Goal: Answer question/provide support: Share knowledge or assist other users

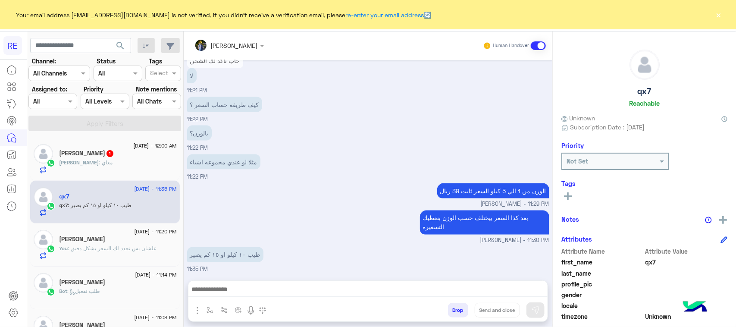
scroll to position [591, 0]
click at [254, 247] on p "طيب ١٠ كيلو او ١٥ كم يصير" at bounding box center [225, 254] width 76 height 15
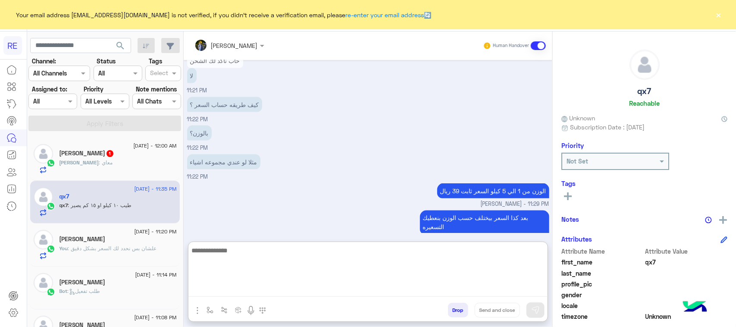
click at [251, 288] on textarea at bounding box center [367, 271] width 359 height 52
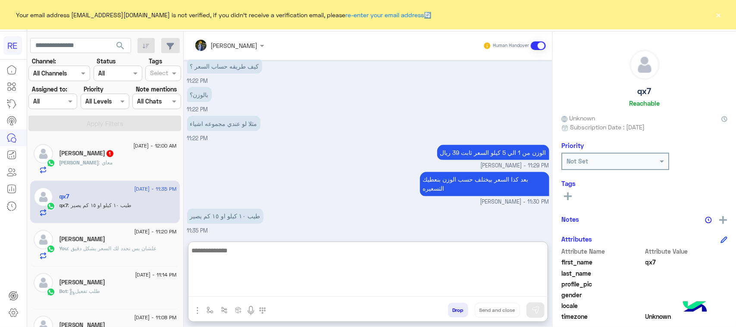
scroll to position [630, 0]
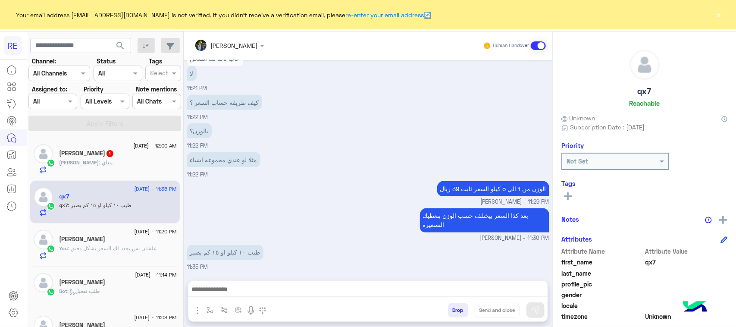
click at [93, 166] on p "[PERSON_NAME] : معاي" at bounding box center [86, 163] width 53 height 8
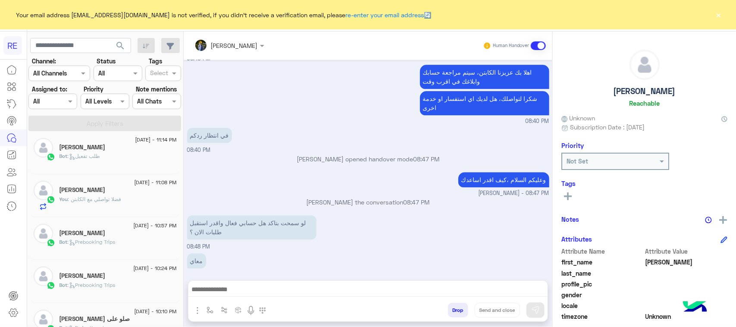
scroll to position [162, 0]
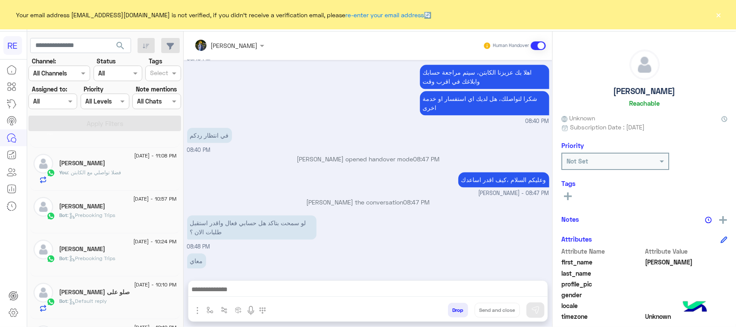
click at [115, 176] on p "You : فضلا تواصلي مع الكابتن" at bounding box center [91, 173] width 62 height 8
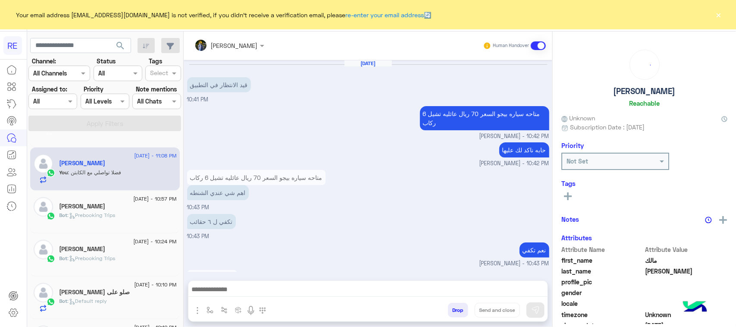
scroll to position [704, 0]
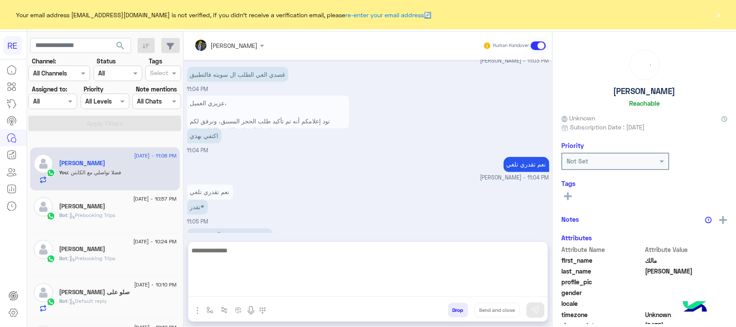
click at [282, 289] on textarea at bounding box center [367, 271] width 359 height 52
type textarea "**********"
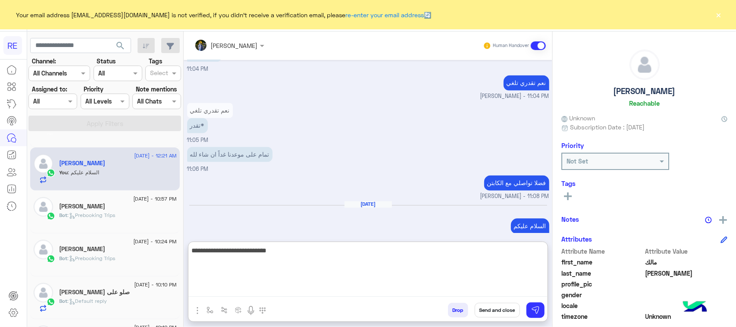
type textarea "**********"
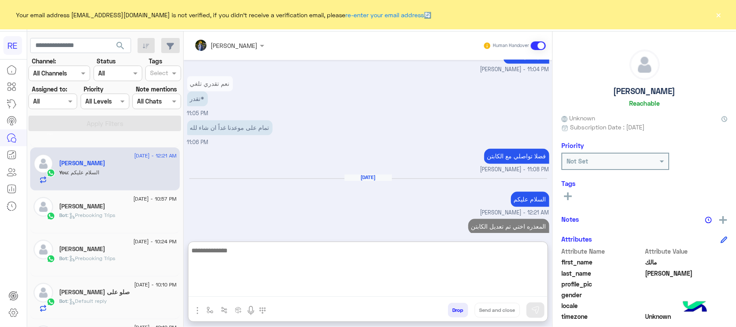
paste textarea "**********"
type textarea "**********"
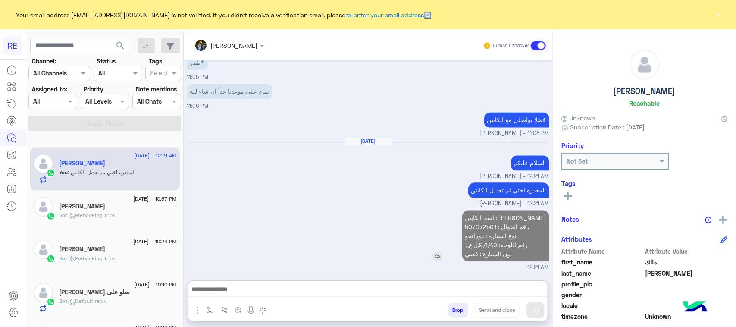
click at [477, 210] on p "اسم الكابتن : [PERSON_NAME] رقم الجوال : 507072501 نوع السياره : دورانجو رقم ال…" at bounding box center [505, 235] width 87 height 51
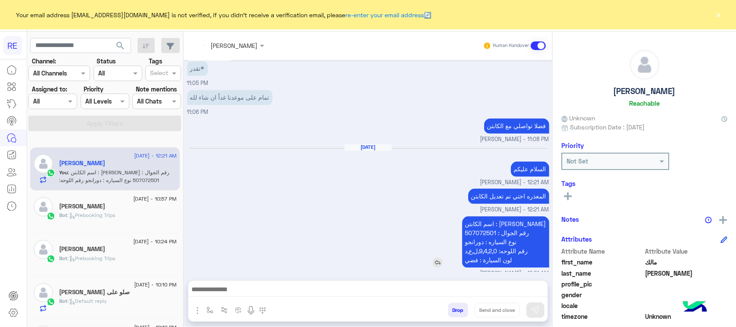
click at [477, 198] on div "[DATE] قيد الانتظار في التطبيق 10:41 PM متاحه سياره بيجو السعر 70 ريال عائليه ت…" at bounding box center [368, 166] width 369 height 212
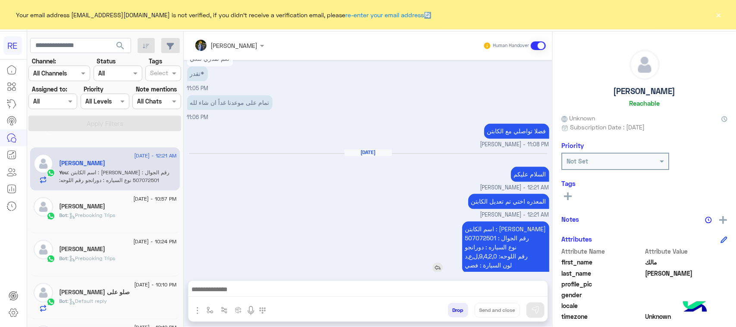
click at [479, 236] on p "اسم الكابتن : [PERSON_NAME] رقم الجوال : 507072501 نوع السياره : دورانجو رقم ال…" at bounding box center [505, 246] width 87 height 51
copy p "دورانجو"
click at [234, 211] on small "[PERSON_NAME] - 12:21 AM" at bounding box center [368, 215] width 362 height 8
click at [516, 194] on p "المعذره اختي تم تعديل الكابتن" at bounding box center [508, 201] width 81 height 15
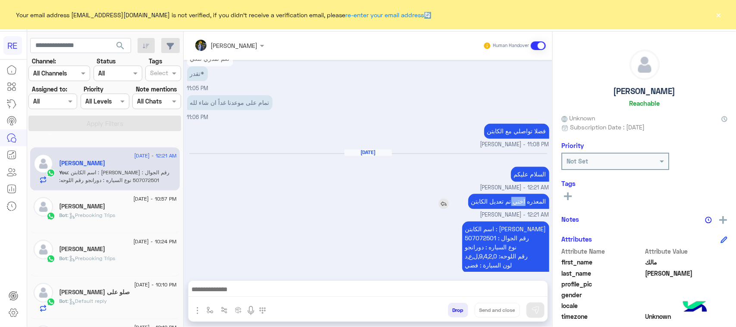
click at [516, 194] on p "المعذره اختي تم تعديل الكابتن" at bounding box center [508, 201] width 81 height 15
click at [503, 194] on p "المعذره اختي تم تعديل الكابتن" at bounding box center [508, 201] width 81 height 15
click at [529, 195] on p "المعذره اختي تم تعديل الكابتن" at bounding box center [508, 201] width 81 height 15
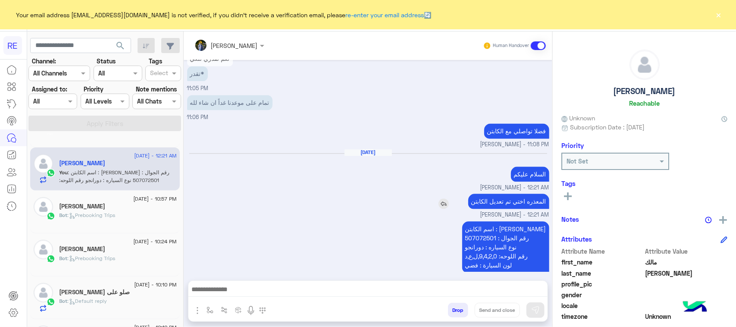
click at [529, 195] on p "المعذره اختي تم تعديل الكابتن" at bounding box center [508, 201] width 81 height 15
click at [523, 194] on p "المعذره اختي تم تعديل الكابتن" at bounding box center [508, 201] width 81 height 15
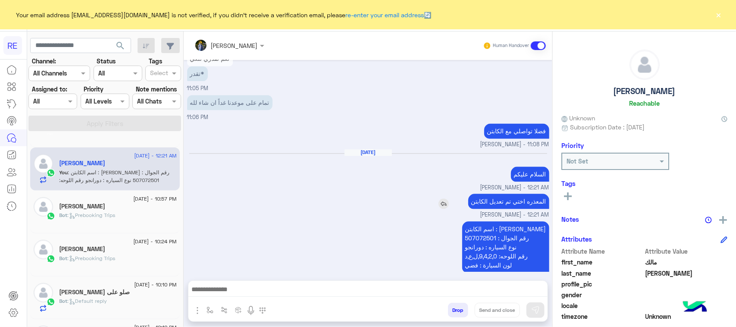
click at [523, 194] on p "المعذره اختي تم تعديل الكابتن" at bounding box center [508, 201] width 81 height 15
click at [497, 238] on p "اسم الكابتن : [PERSON_NAME] رقم الجوال : 507072501 نوع السياره : دورانجو رقم ال…" at bounding box center [505, 246] width 87 height 51
click at [497, 231] on p "اسم الكابتن : [PERSON_NAME] رقم الجوال : 507072501 نوع السياره : دورانجو رقم ال…" at bounding box center [505, 246] width 87 height 51
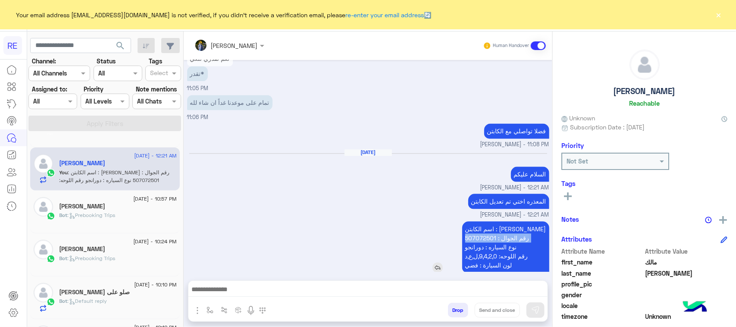
click at [497, 231] on p "اسم الكابتن : [PERSON_NAME] رقم الجوال : 507072501 نوع السياره : دورانجو رقم ال…" at bounding box center [505, 246] width 87 height 51
click at [496, 239] on p "اسم الكابتن : [PERSON_NAME] رقم الجوال : 507072501 نوع السياره : دورانجو رقم ال…" at bounding box center [505, 246] width 87 height 51
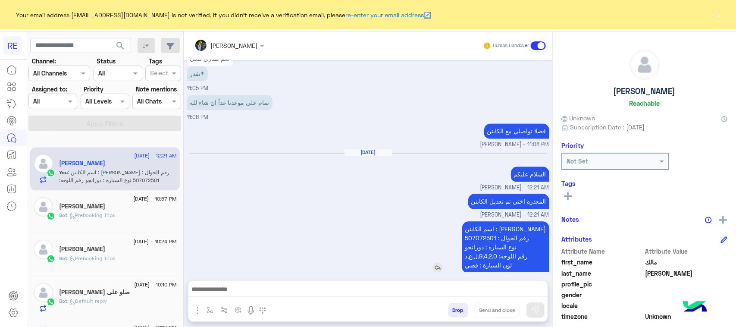
click at [495, 249] on p "اسم الكابتن : [PERSON_NAME] رقم الجوال : 507072501 نوع السياره : دورانجو رقم ال…" at bounding box center [505, 246] width 87 height 51
click at [495, 254] on p "اسم الكابتن : [PERSON_NAME] رقم الجوال : 507072501 نوع السياره : دورانجو رقم ال…" at bounding box center [505, 246] width 87 height 51
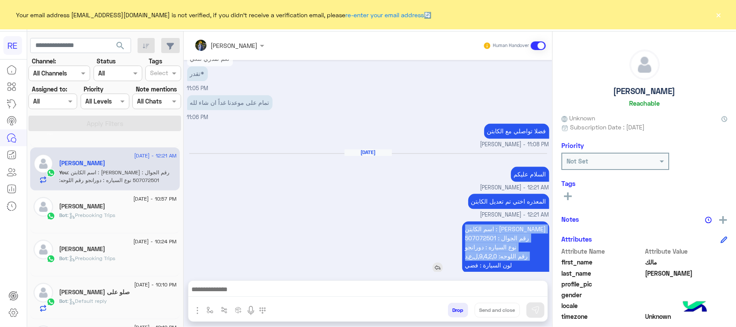
click at [495, 254] on p "اسم الكابتن : [PERSON_NAME] رقم الجوال : 507072501 نوع السياره : دورانجو رقم ال…" at bounding box center [505, 246] width 87 height 51
click at [354, 219] on div "اسم الكابتن : [PERSON_NAME] رقم الجوال : 507072501 نوع السياره : دورانجو رقم ال…" at bounding box center [368, 251] width 362 height 64
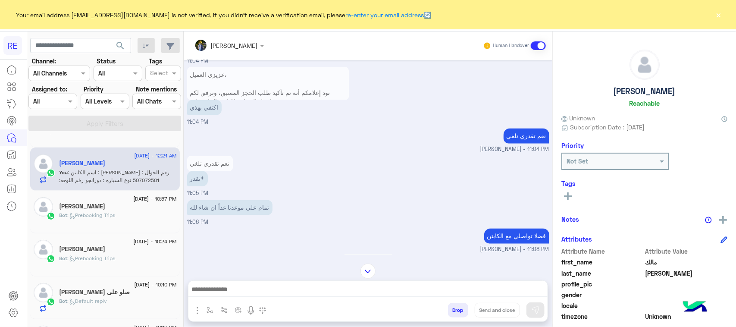
scroll to position [729, 0]
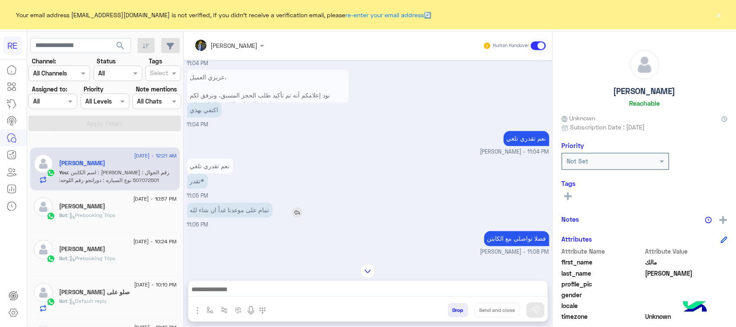
click at [254, 204] on p "تمام على موعدنا غداً ان شاء لله" at bounding box center [229, 210] width 85 height 15
click at [518, 233] on p "فضلا تواصلي مع الكابتن" at bounding box center [516, 238] width 65 height 15
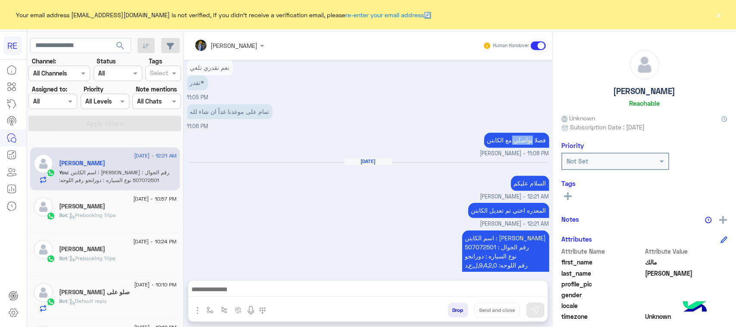
scroll to position [837, 0]
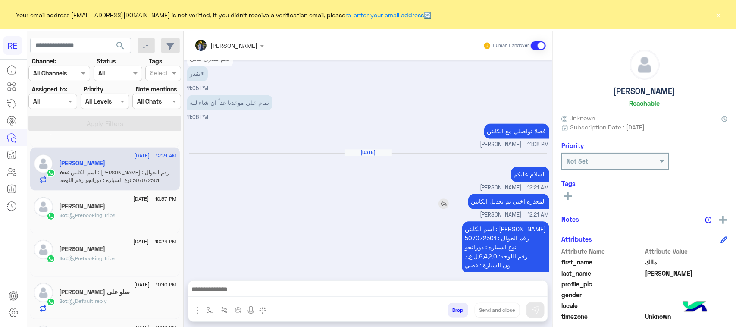
click at [522, 194] on p "المعذره اختي تم تعديل الكابتن" at bounding box center [508, 201] width 81 height 15
click at [331, 234] on div "اسم الكابتن : [PERSON_NAME] رقم الجوال : 507072501 نوع السياره : دورانجو رقم ال…" at bounding box center [368, 251] width 362 height 64
click at [523, 221] on p "اسم الكابتن : [PERSON_NAME] رقم الجوال : 507072501 نوع السياره : دورانجو رقم ال…" at bounding box center [505, 246] width 87 height 51
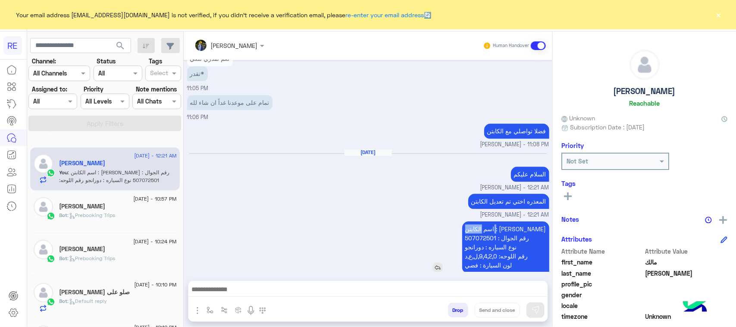
click at [523, 221] on p "اسم الكابتن : [PERSON_NAME] رقم الجوال : 507072501 نوع السياره : دورانجو رقم ال…" at bounding box center [505, 246] width 87 height 51
click at [518, 223] on p "اسم الكابتن : [PERSON_NAME] رقم الجوال : 507072501 نوع السياره : دورانجو رقم ال…" at bounding box center [505, 246] width 87 height 51
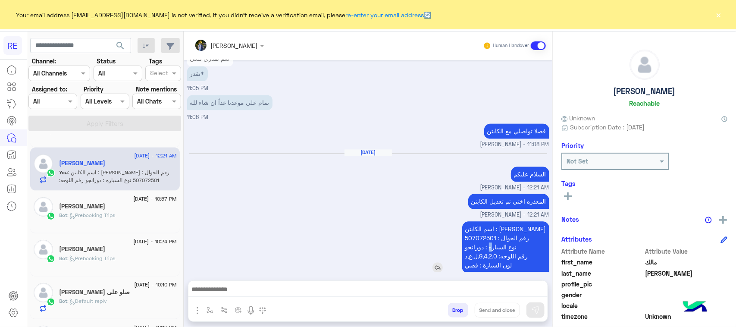
click at [492, 235] on p "اسم الكابتن : [PERSON_NAME] رقم الجوال : 507072501 نوع السياره : دورانجو رقم ال…" at bounding box center [505, 246] width 87 height 51
click at [478, 239] on p "اسم الكابتن : [PERSON_NAME] رقم الجوال : 507072501 نوع السياره : دورانجو رقم ال…" at bounding box center [505, 246] width 87 height 51
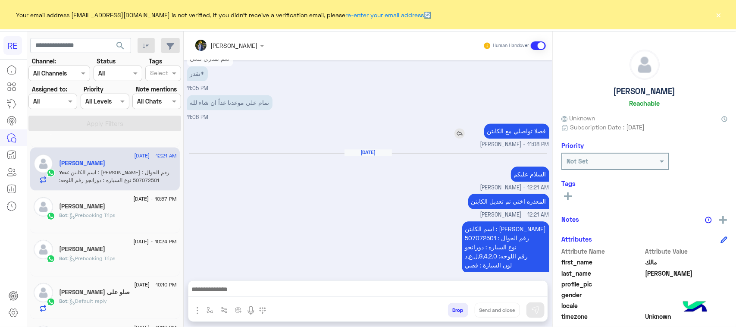
drag, startPoint x: 478, startPoint y: 239, endPoint x: 487, endPoint y: 117, distance: 121.9
click at [487, 123] on p "فضلا تواصلي مع الكابتن" at bounding box center [516, 130] width 65 height 15
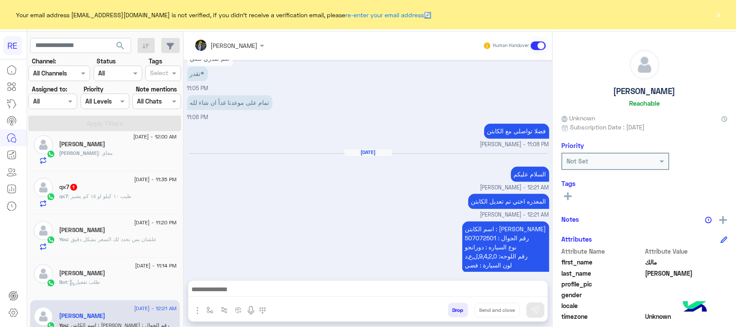
scroll to position [0, 0]
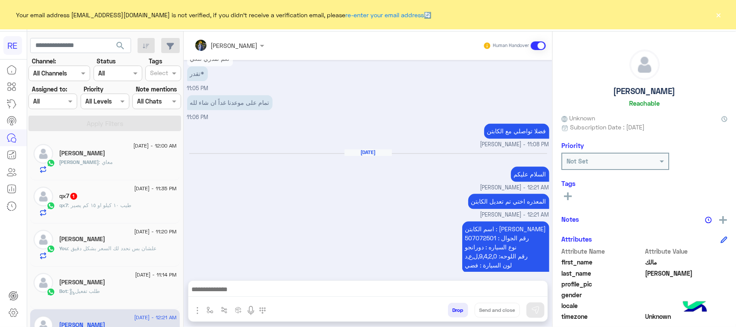
click at [106, 169] on div "[PERSON_NAME] : معاي" at bounding box center [118, 165] width 117 height 15
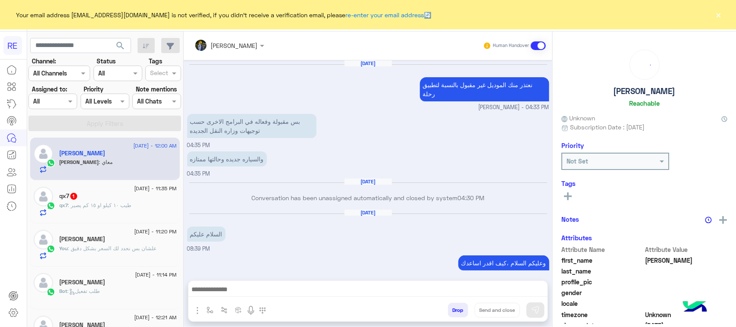
scroll to position [1066, 0]
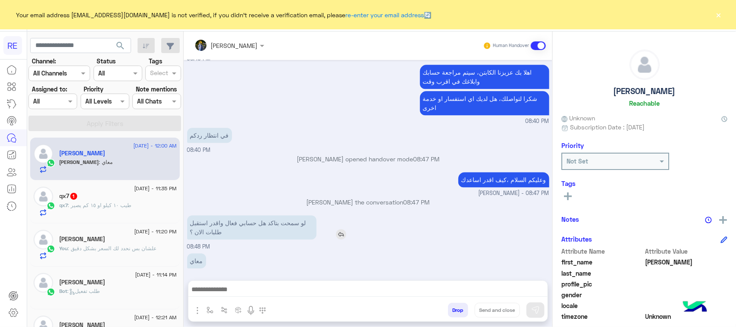
click at [264, 223] on p "لو سمحت بتاكد هل حسابي فعال واقدر استقبل طلبات الان ؟" at bounding box center [251, 227] width 129 height 24
click at [239, 256] on div "معاي" at bounding box center [221, 260] width 68 height 15
click at [61, 45] on input "text" at bounding box center [80, 46] width 101 height 16
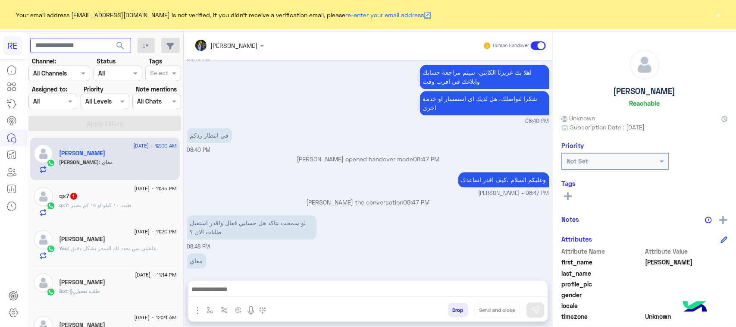
paste input "*********"
type input "*********"
click at [117, 44] on span "search" at bounding box center [120, 46] width 10 height 10
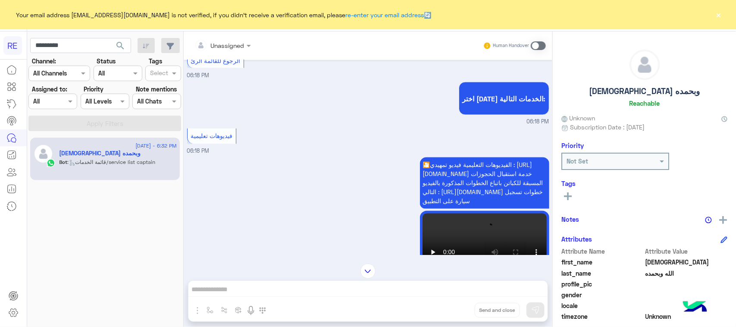
scroll to position [682, 0]
click at [536, 48] on span at bounding box center [538, 45] width 15 height 9
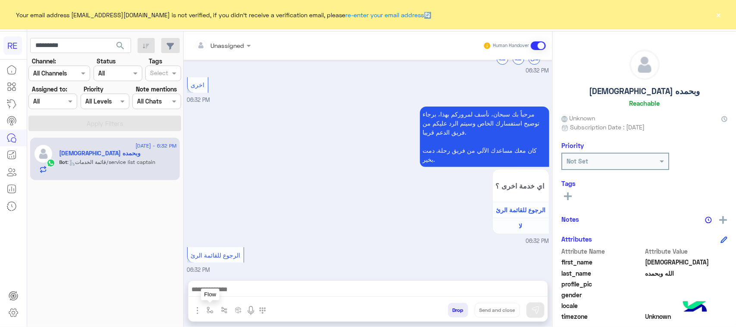
click at [210, 315] on button "button" at bounding box center [210, 310] width 14 height 14
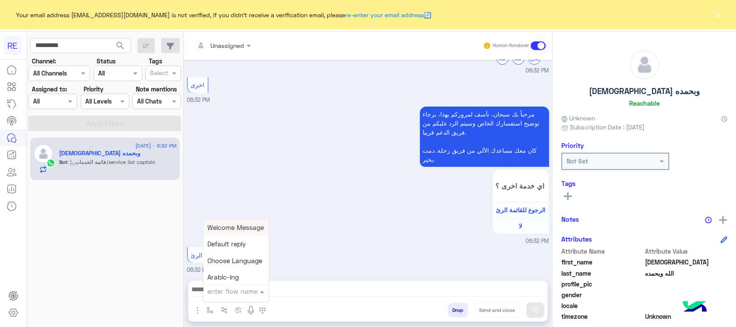
click at [224, 293] on input "text" at bounding box center [225, 291] width 35 height 10
type input "****"
click at [221, 260] on span "الاليه" at bounding box center [214, 259] width 13 height 8
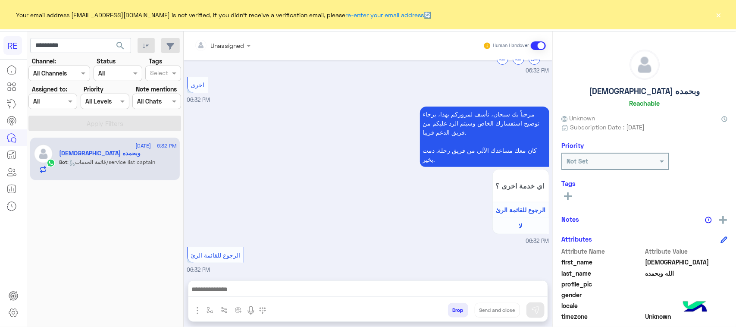
type textarea "**********"
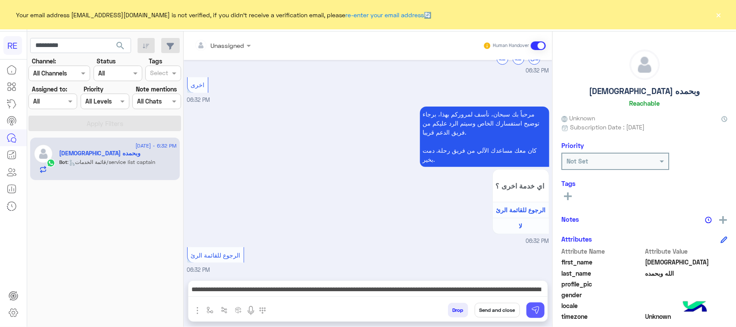
click at [535, 309] on img at bounding box center [535, 310] width 9 height 9
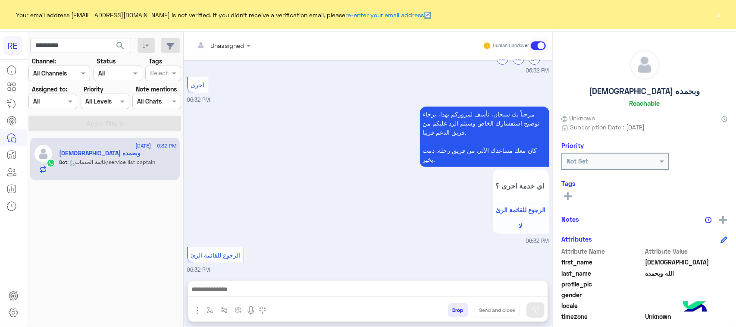
scroll to position [1910, 0]
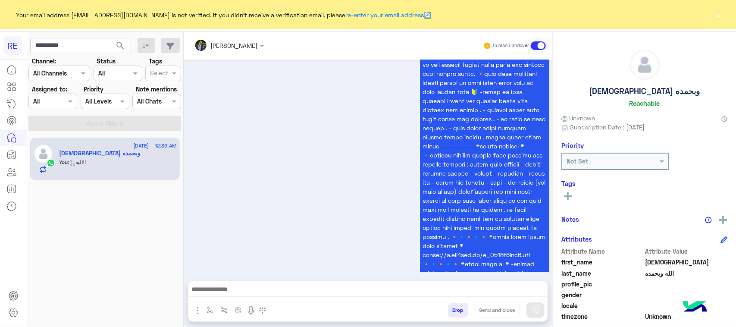
click at [331, 160] on div "[URL][DOMAIN_NAME][DOMAIN_NAME] [PERSON_NAME] - 12:36 AM" at bounding box center [368, 187] width 362 height 336
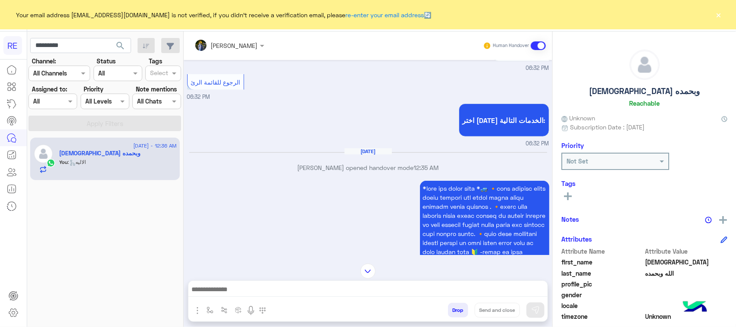
scroll to position [1748, 0]
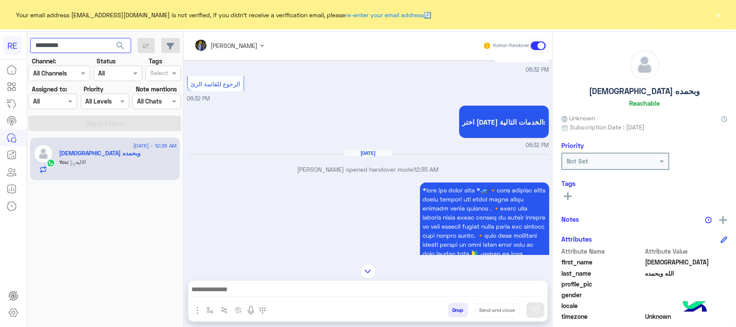
click at [101, 46] on input "*********" at bounding box center [80, 46] width 101 height 16
paste input "text"
type input "*********"
click at [115, 42] on span "search" at bounding box center [120, 46] width 10 height 10
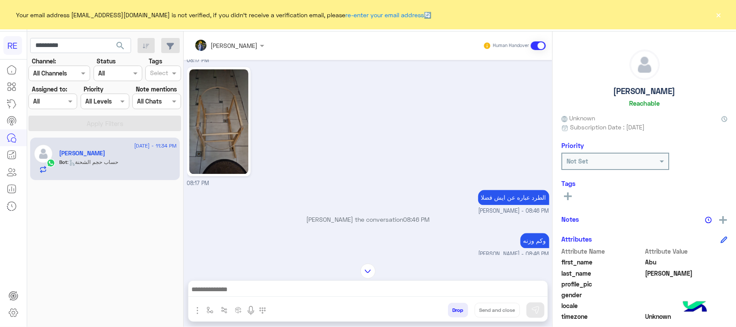
scroll to position [782, 0]
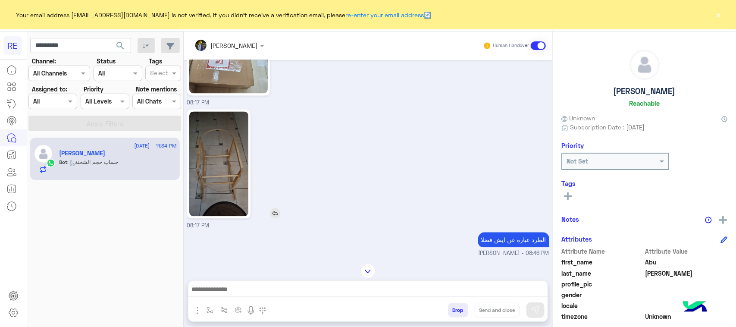
click at [215, 192] on img at bounding box center [218, 164] width 59 height 105
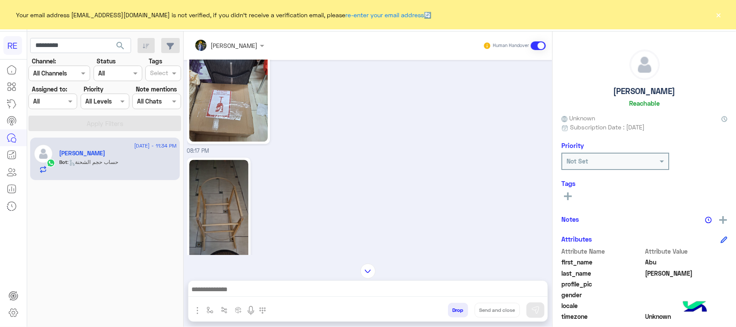
scroll to position [674, 0]
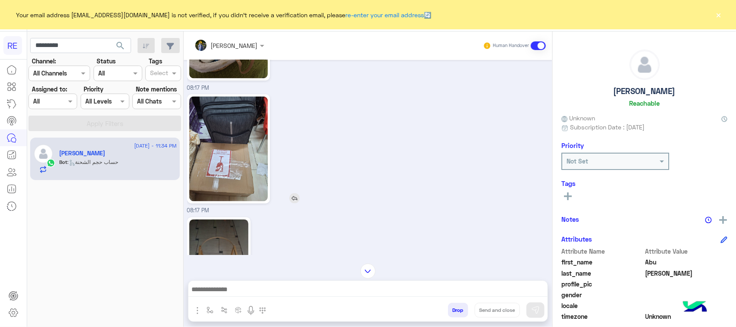
click at [203, 160] on img at bounding box center [228, 149] width 79 height 105
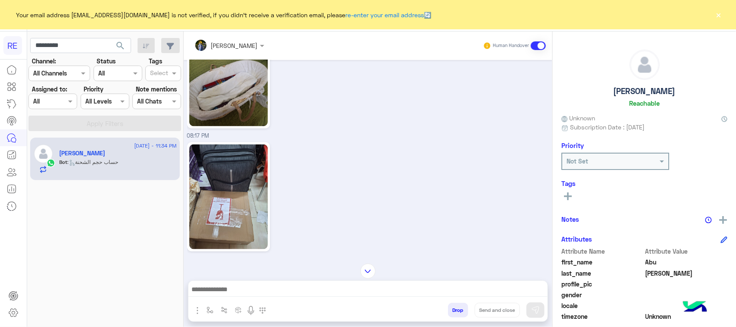
scroll to position [566, 0]
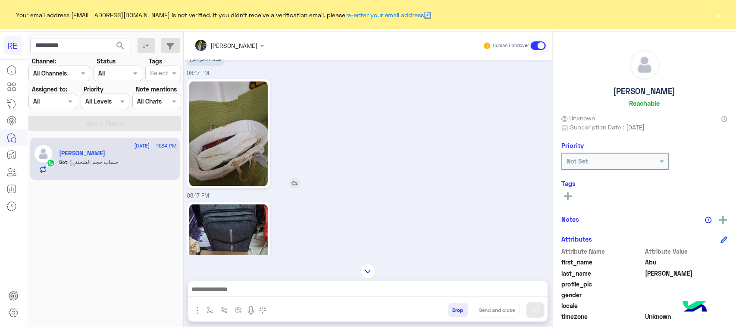
click at [240, 171] on img at bounding box center [228, 134] width 79 height 105
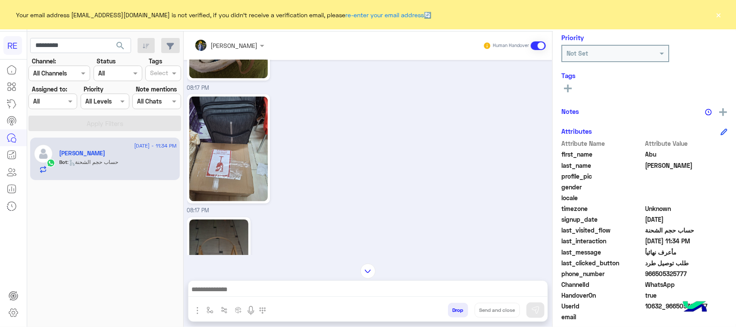
scroll to position [137, 0]
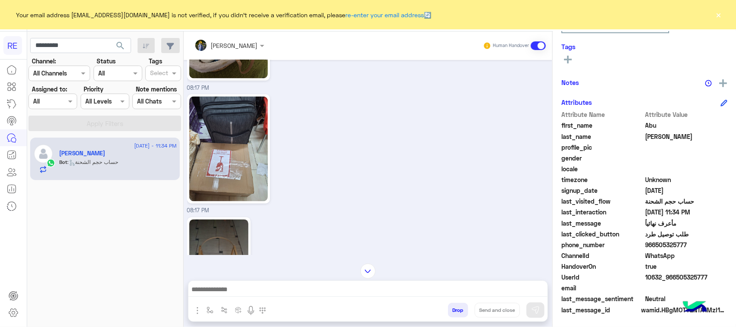
drag, startPoint x: 713, startPoint y: 275, endPoint x: 692, endPoint y: 276, distance: 20.7
click at [676, 279] on span "10632_966505325777" at bounding box center [687, 277] width 82 height 9
copy span "505325777"
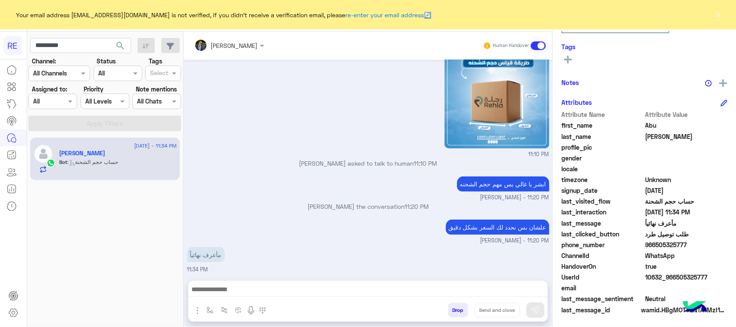
scroll to position [1625, 0]
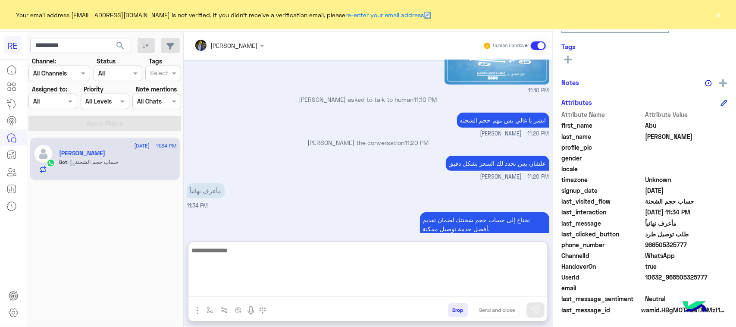
click at [382, 287] on textarea at bounding box center [367, 271] width 359 height 52
type textarea "**********"
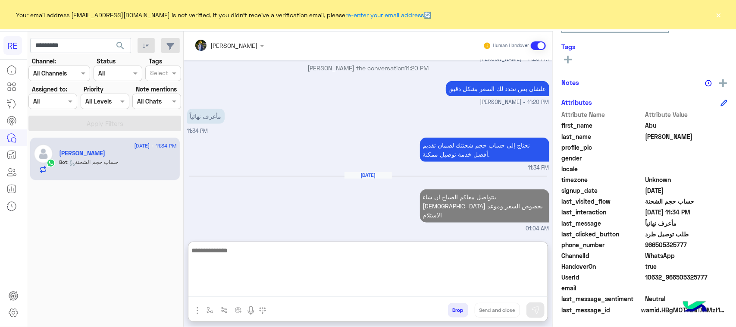
scroll to position [1716, 0]
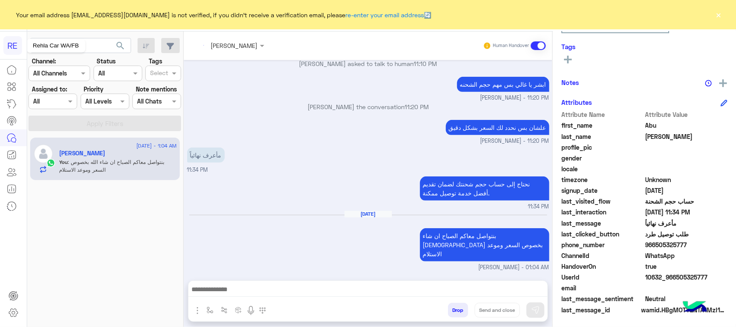
click at [55, 47] on div "Rehla Car WA/FB" at bounding box center [55, 46] width 59 height 14
click at [81, 45] on div "Rehla Car WA/FB" at bounding box center [55, 46] width 59 height 14
click at [81, 44] on div "Rehla Car WA/FB" at bounding box center [55, 46] width 59 height 14
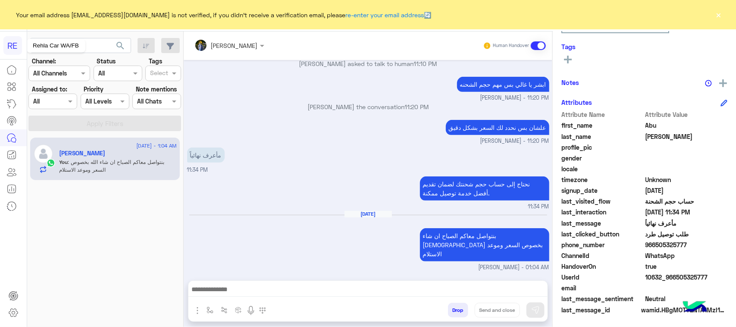
click at [66, 44] on div "Rehla Car WA/FB" at bounding box center [55, 46] width 59 height 14
click at [95, 49] on input "*********" at bounding box center [80, 46] width 101 height 16
click at [95, 48] on input "*********" at bounding box center [80, 46] width 101 height 16
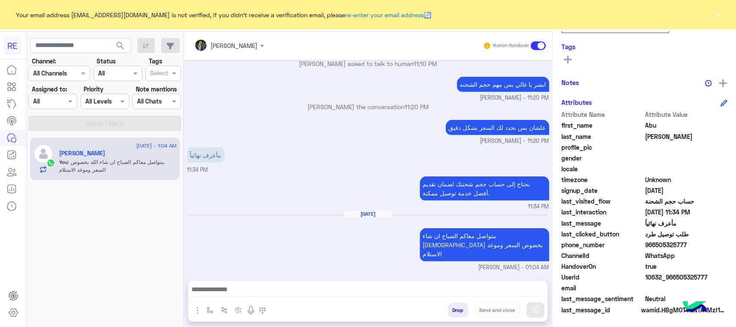
click at [120, 46] on span "search" at bounding box center [120, 46] width 10 height 10
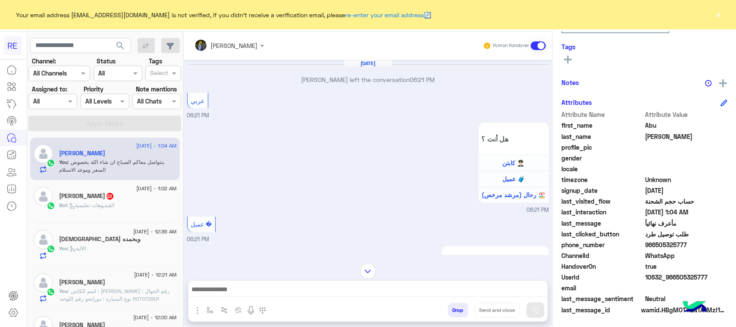
scroll to position [1058, 0]
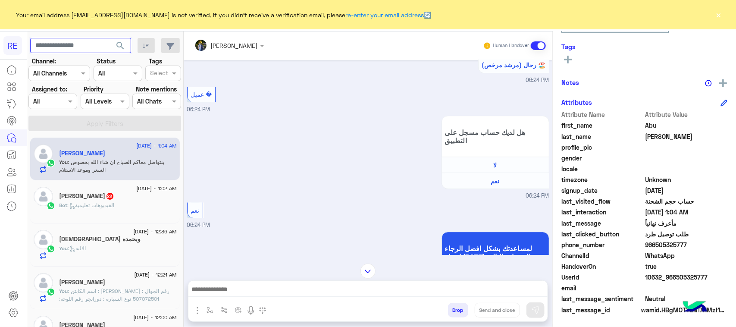
click at [102, 44] on input "text" at bounding box center [80, 46] width 101 height 16
paste input "*********"
type input "*********"
click at [119, 46] on span "search" at bounding box center [120, 46] width 10 height 10
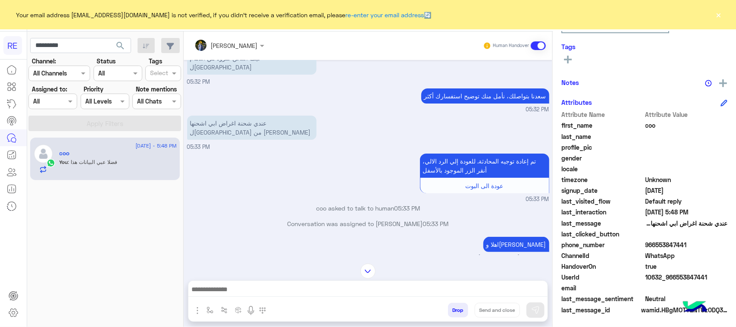
scroll to position [8, 0]
